Goal: Transaction & Acquisition: Purchase product/service

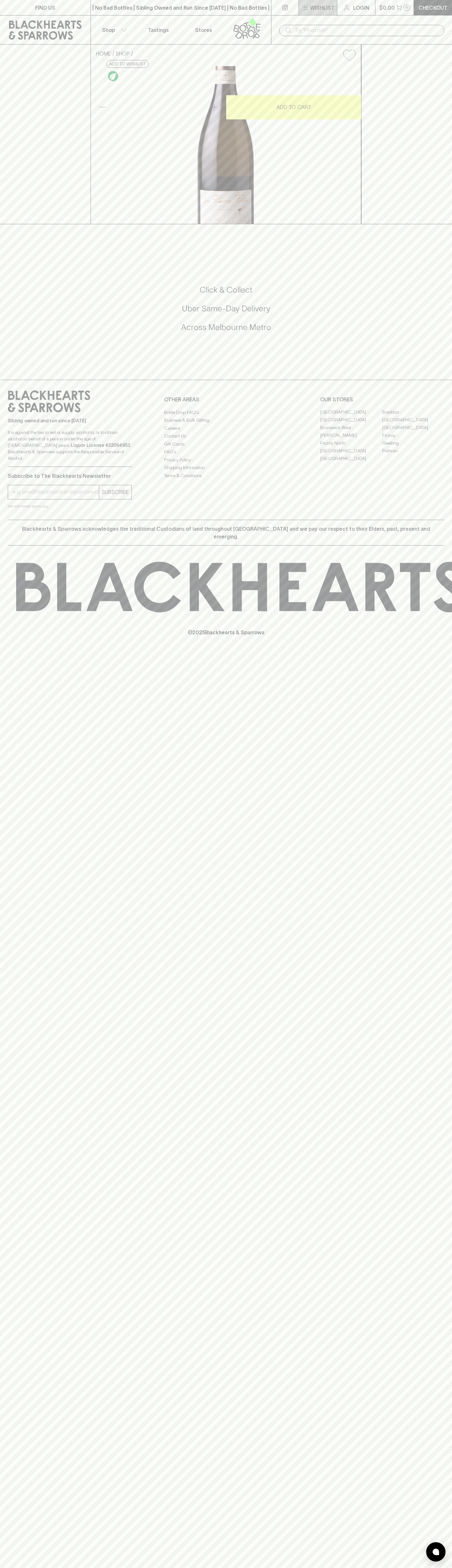
click at [330, 4] on p "Wishlist" at bounding box center [322, 7] width 24 height 8
click at [178, 1567] on html "FIND US | No Bad Bottles | Sibling Owned and Run Since [DATE] | No Bad Bottles …" at bounding box center [226, 784] width 452 height 1568
click at [12, 310] on div at bounding box center [226, 784] width 452 height 1568
